Goal: Communication & Community: Answer question/provide support

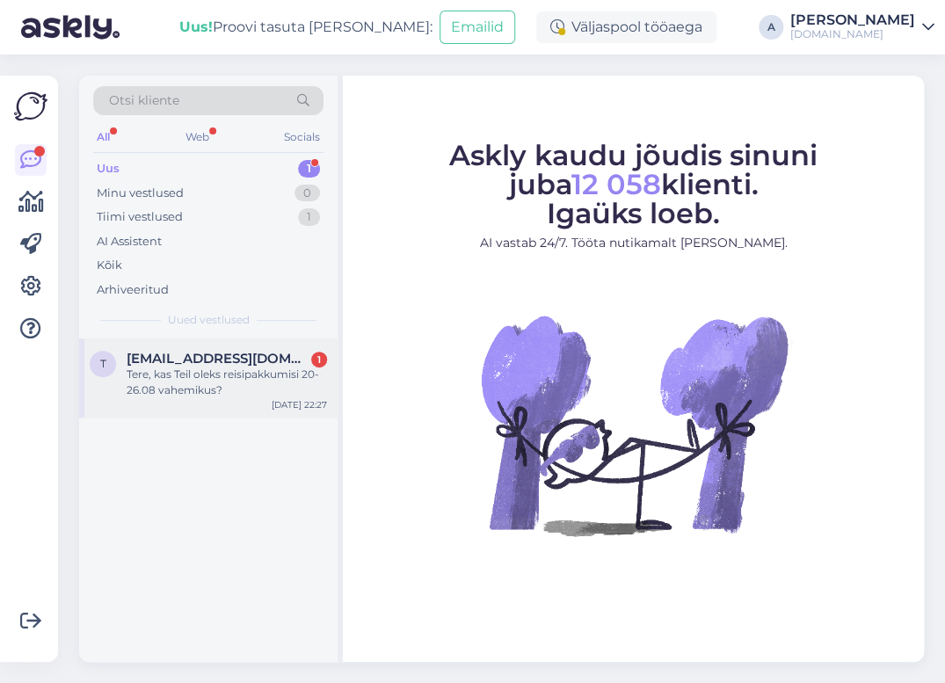
click at [290, 370] on div "Tere, kas Teil oleks reisipakkumisi 20-26.08 vahemikus?" at bounding box center [227, 383] width 201 height 32
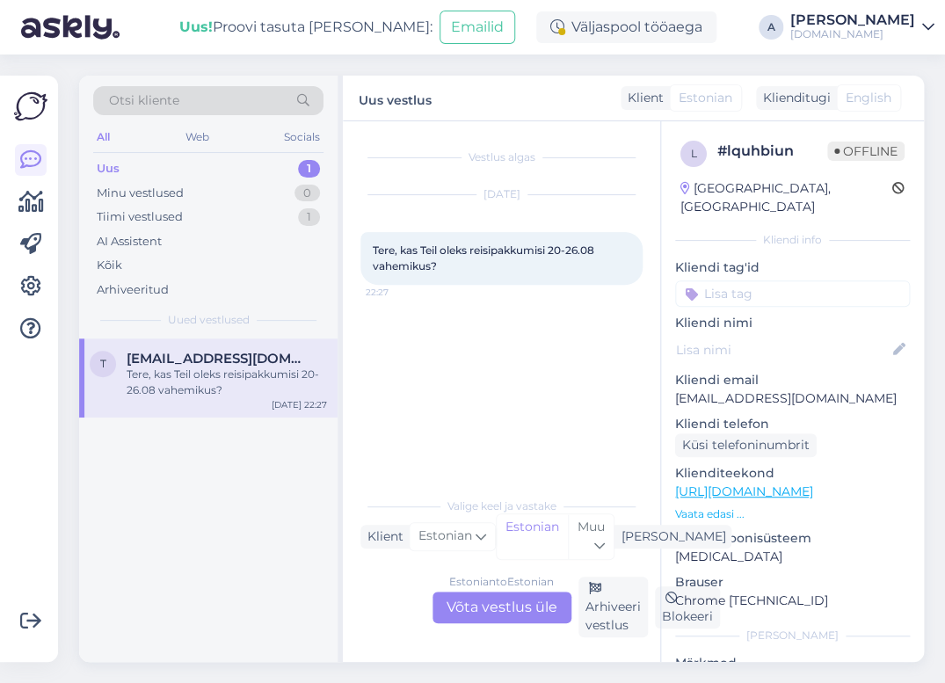
click at [533, 617] on div "Estonian to Estonian Võta vestlus üle" at bounding box center [502, 608] width 139 height 32
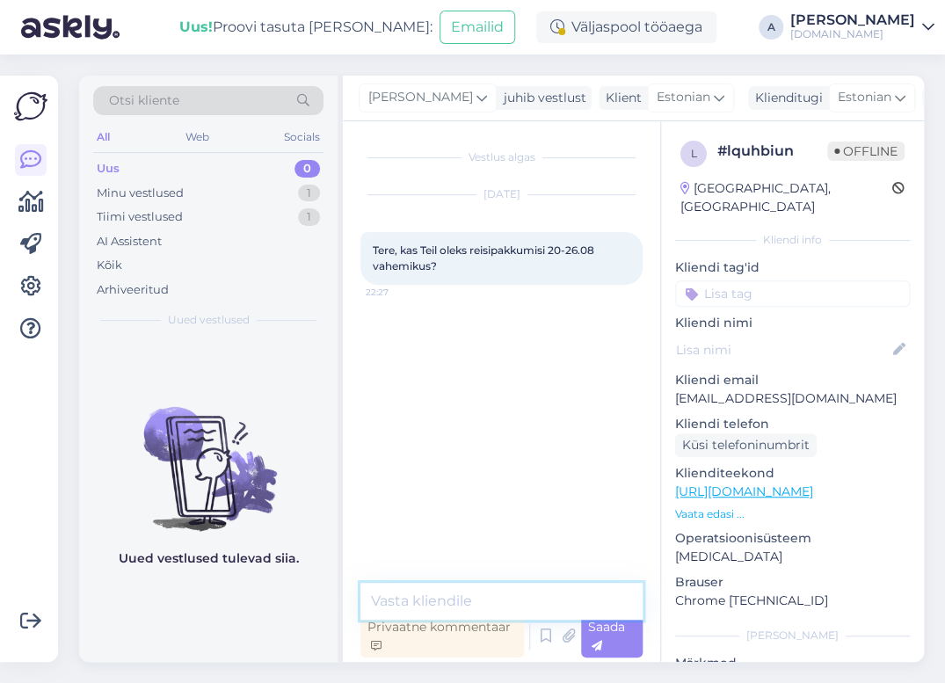
click at [522, 601] on textarea at bounding box center [502, 601] width 282 height 37
type textarea "T"
type textarea "e"
type textarea "t"
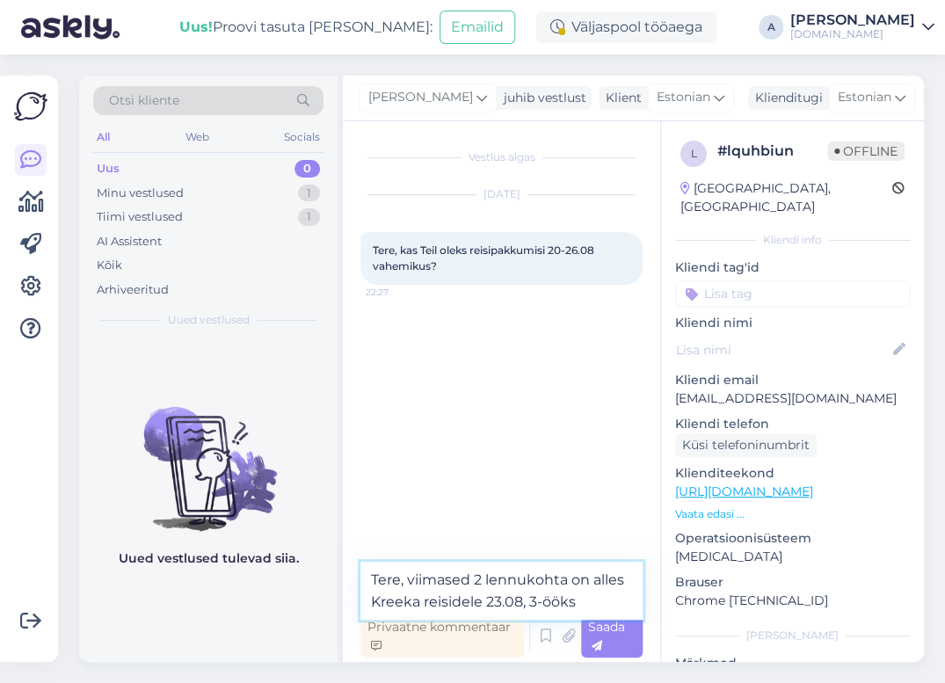
type textarea "Tere, viimased 2 lennukohta on alles Kreeka reisidele 23.08, 3-ööks."
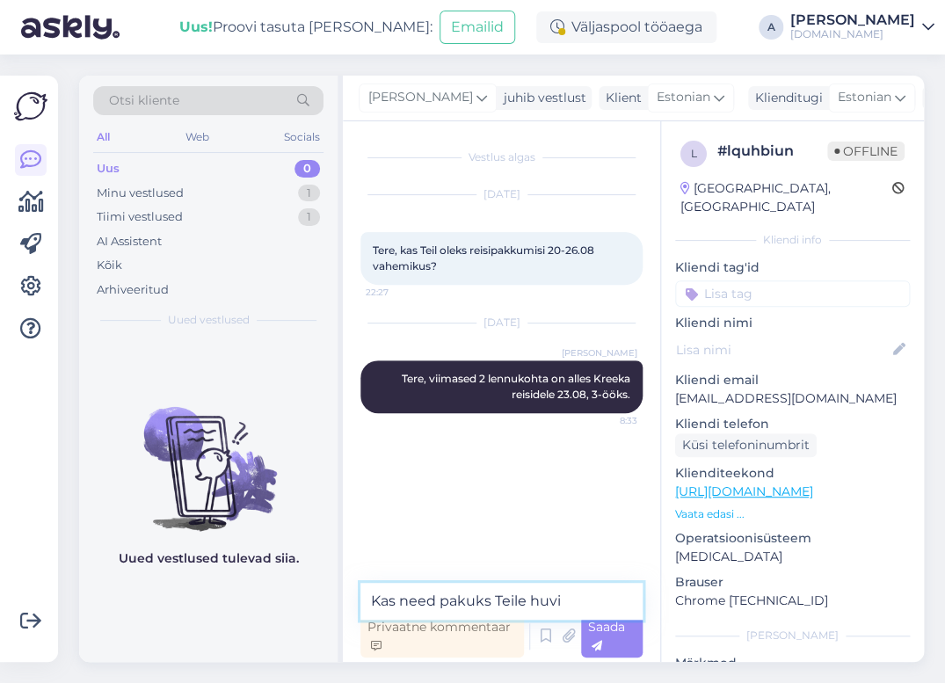
type textarea "Kas need pakuks Teile huvi?"
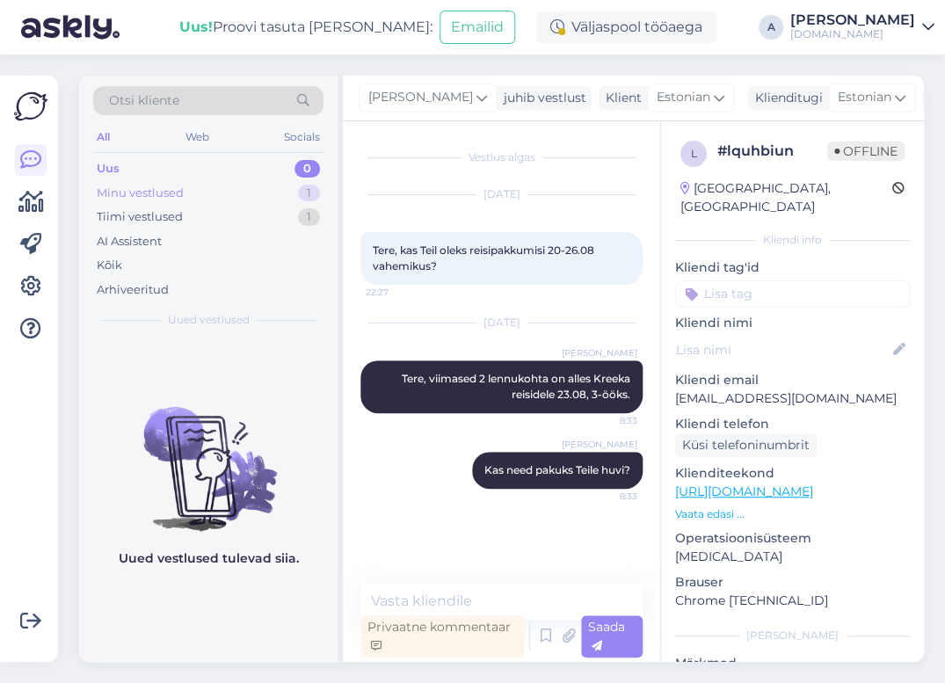
click at [255, 188] on div "Minu vestlused 1" at bounding box center [208, 193] width 230 height 25
